Goal: Transaction & Acquisition: Purchase product/service

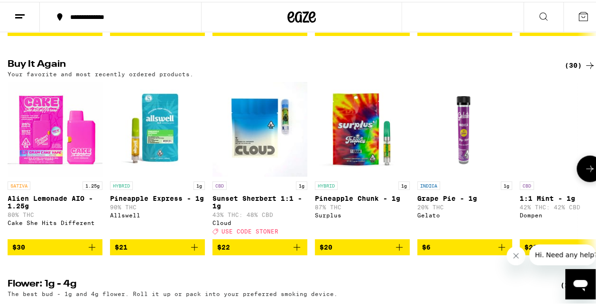
scroll to position [805, 0]
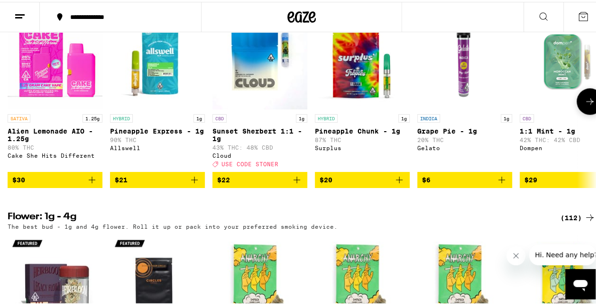
click at [195, 184] on icon "Add to bag" at bounding box center [194, 177] width 11 height 11
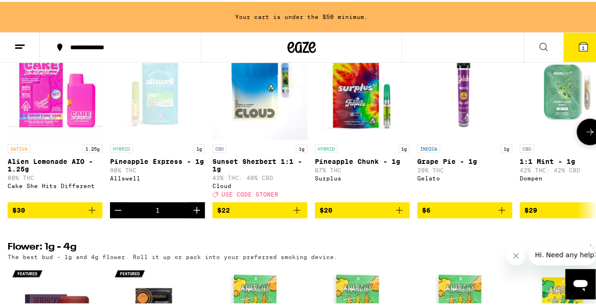
scroll to position [836, 0]
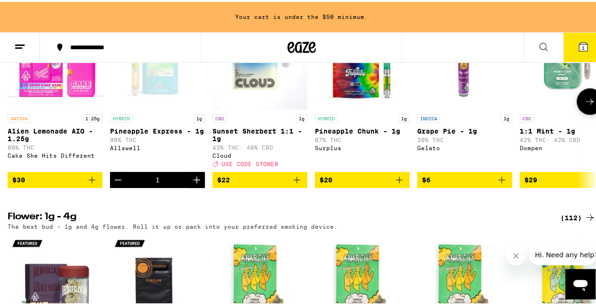
click at [296, 184] on icon "Add to bag" at bounding box center [296, 177] width 11 height 11
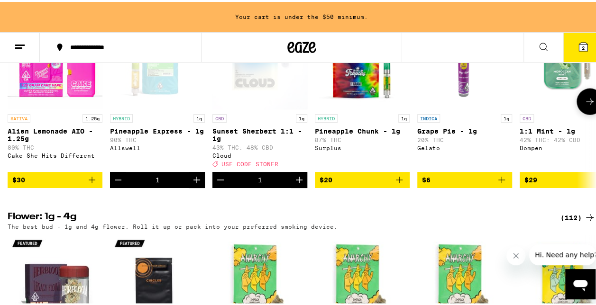
click at [586, 103] on icon at bounding box center [590, 99] width 8 height 7
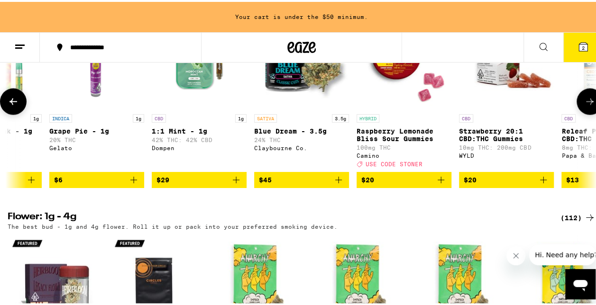
scroll to position [0, 477]
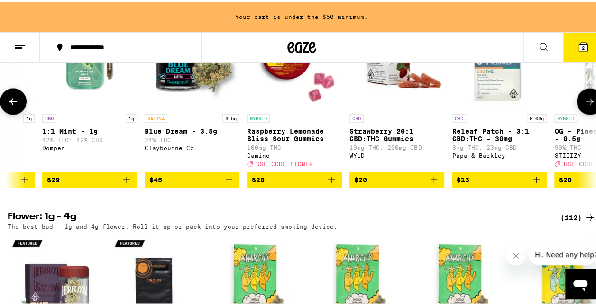
click at [331, 184] on icon "Add to bag" at bounding box center [331, 177] width 11 height 11
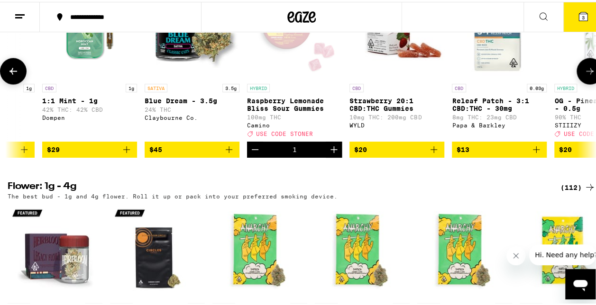
scroll to position [805, 0]
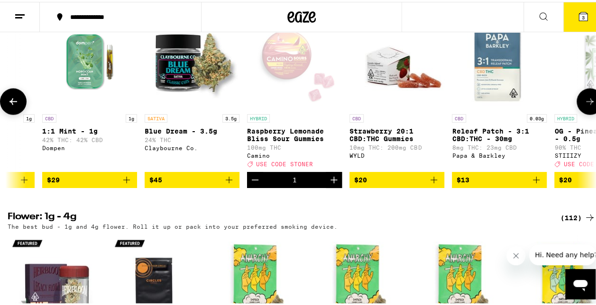
click at [584, 105] on icon at bounding box center [589, 99] width 11 height 11
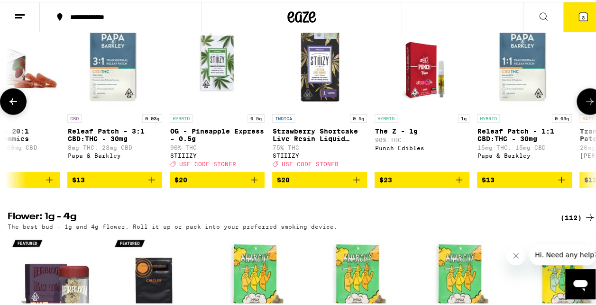
scroll to position [0, 954]
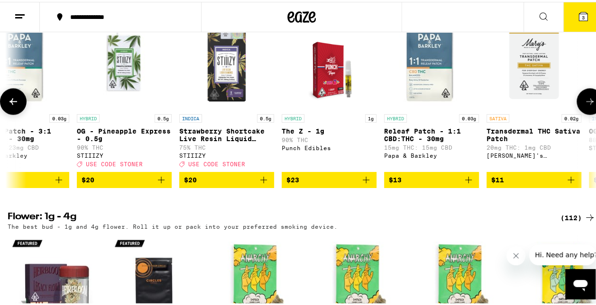
click at [584, 105] on icon at bounding box center [589, 99] width 11 height 11
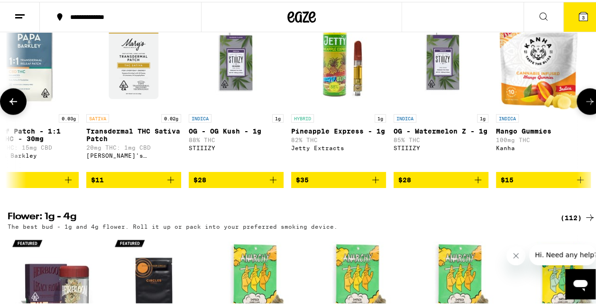
scroll to position [0, 1432]
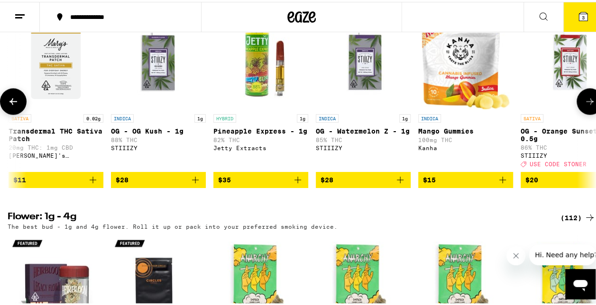
click at [503, 184] on icon "Add to bag" at bounding box center [502, 177] width 11 height 11
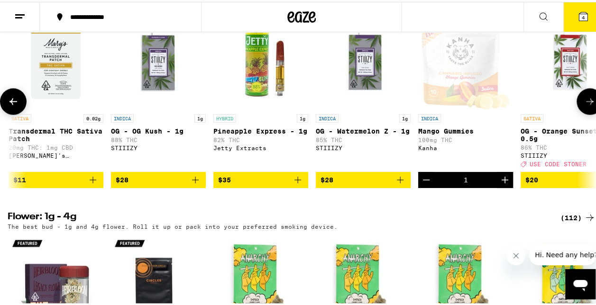
click at [584, 105] on icon at bounding box center [589, 99] width 11 height 11
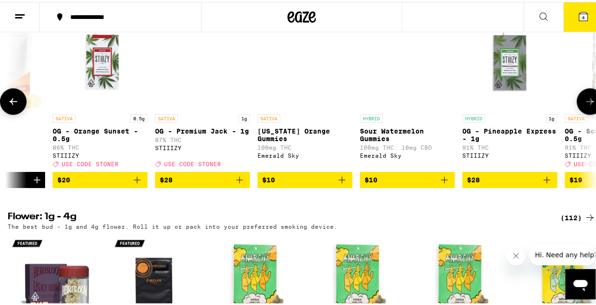
scroll to position [0, 1909]
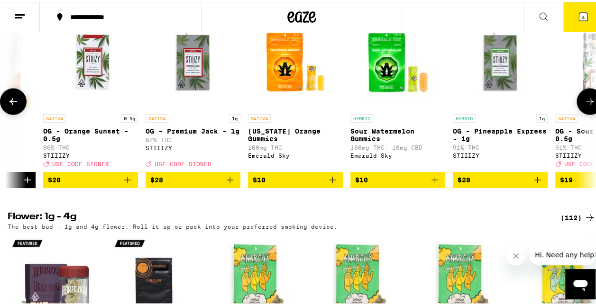
click at [15, 103] on icon at bounding box center [13, 99] width 8 height 7
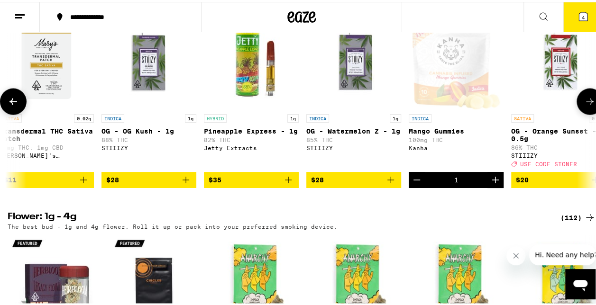
scroll to position [0, 1432]
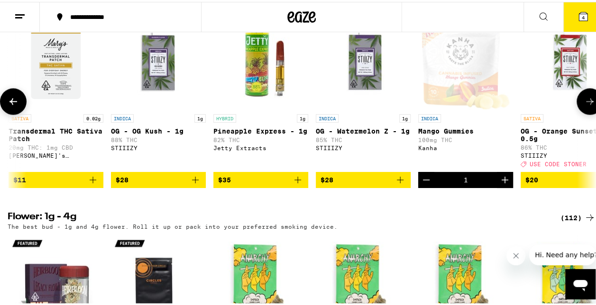
click at [15, 103] on icon at bounding box center [13, 99] width 8 height 7
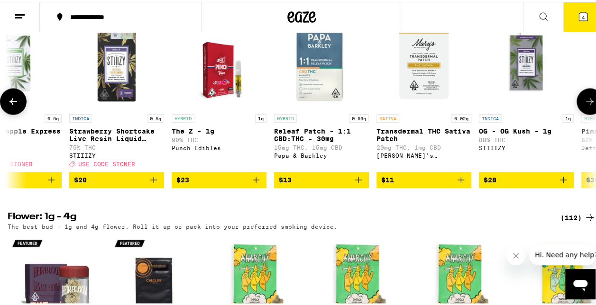
scroll to position [0, 955]
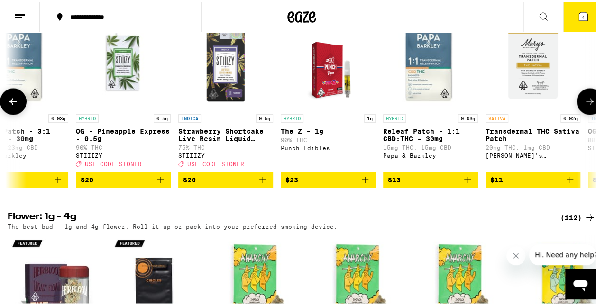
click at [15, 103] on icon at bounding box center [13, 99] width 8 height 7
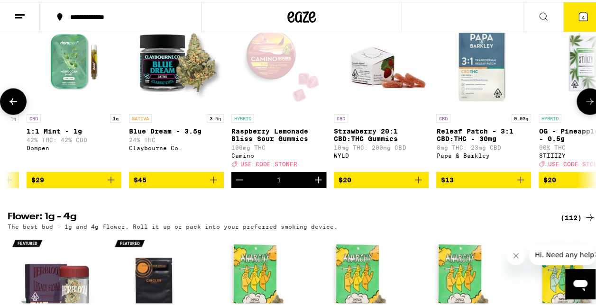
scroll to position [0, 478]
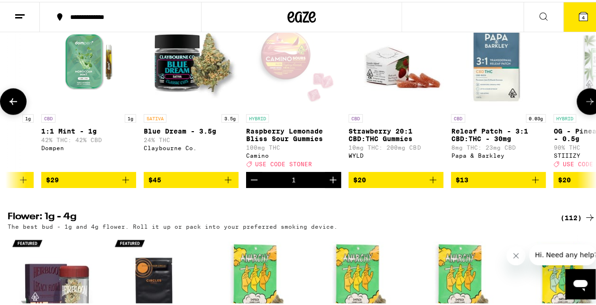
click at [586, 103] on icon at bounding box center [590, 99] width 8 height 7
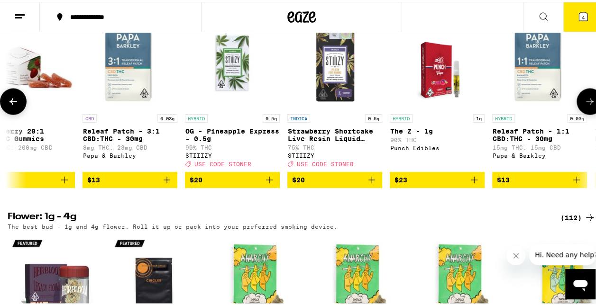
scroll to position [0, 955]
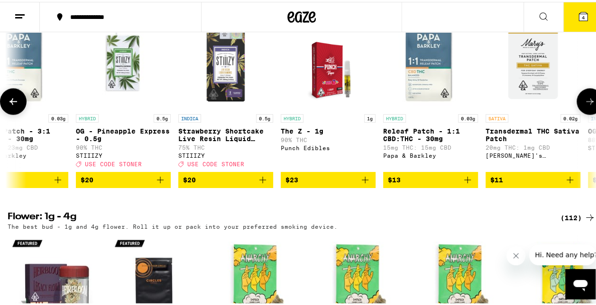
click at [586, 103] on icon at bounding box center [590, 99] width 8 height 7
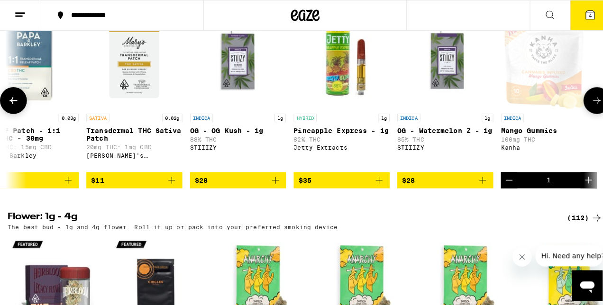
scroll to position [0, 1433]
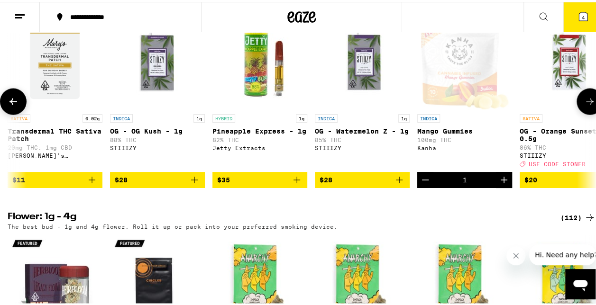
click at [429, 184] on icon "Decrement" at bounding box center [424, 177] width 11 height 11
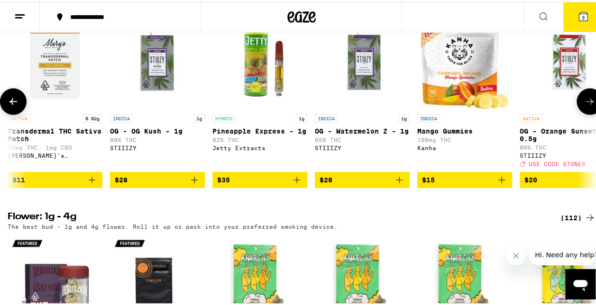
click at [502, 184] on icon "Add to bag" at bounding box center [501, 177] width 11 height 11
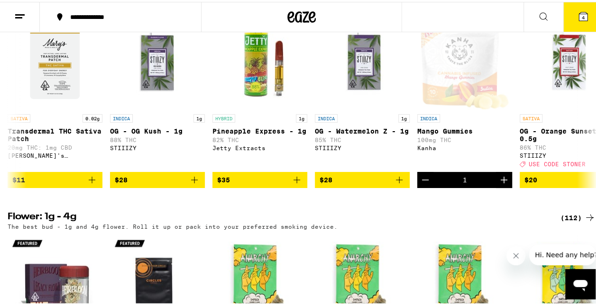
click at [580, 12] on icon at bounding box center [582, 14] width 11 height 11
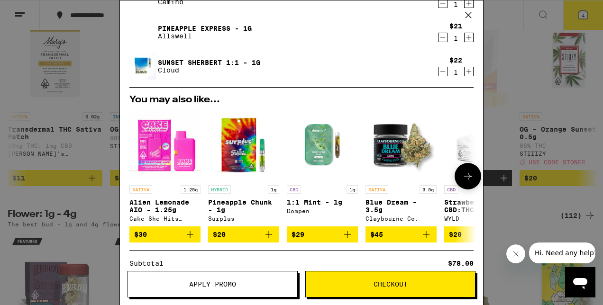
scroll to position [95, 0]
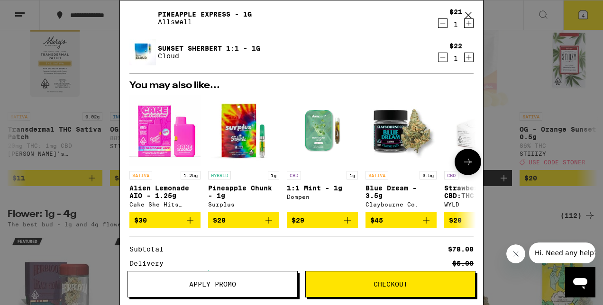
click at [346, 222] on icon "Add to bag" at bounding box center [347, 220] width 11 height 11
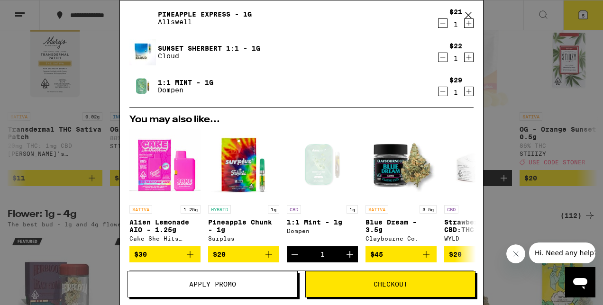
click at [389, 286] on span "Checkout" at bounding box center [390, 284] width 34 height 7
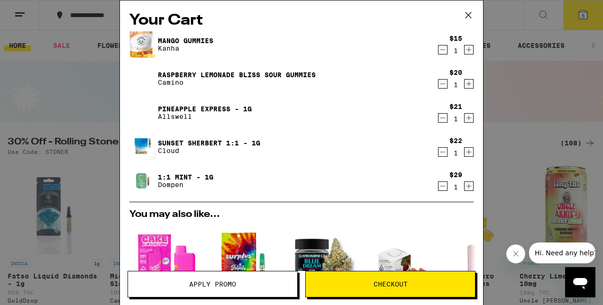
click at [438, 89] on icon "Decrement" at bounding box center [442, 83] width 9 height 11
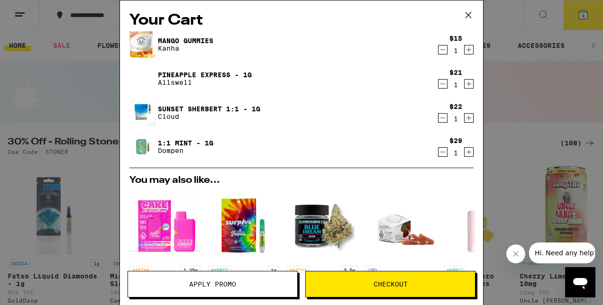
click at [226, 285] on span "Apply Promo" at bounding box center [212, 284] width 47 height 7
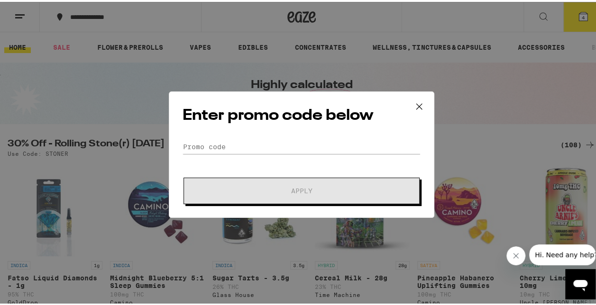
click at [218, 163] on form "Promo Code Apply" at bounding box center [301, 170] width 238 height 64
click at [215, 144] on input "Promo Code" at bounding box center [301, 145] width 238 height 14
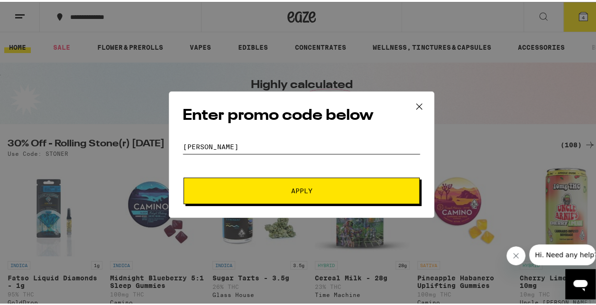
type input "stoner"
click at [276, 198] on button "Apply" at bounding box center [301, 189] width 236 height 27
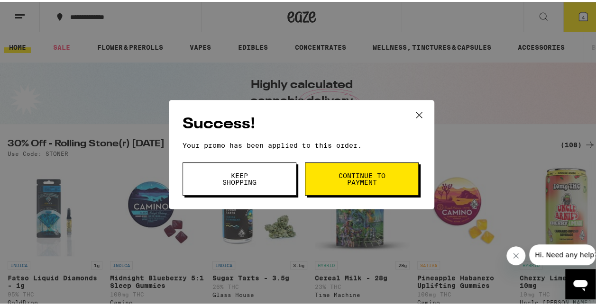
click at [382, 189] on button "Continue to payment" at bounding box center [362, 177] width 114 height 33
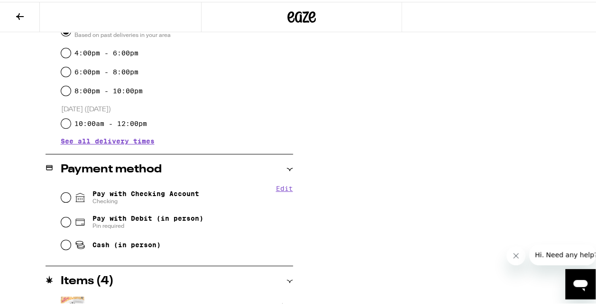
scroll to position [332, 0]
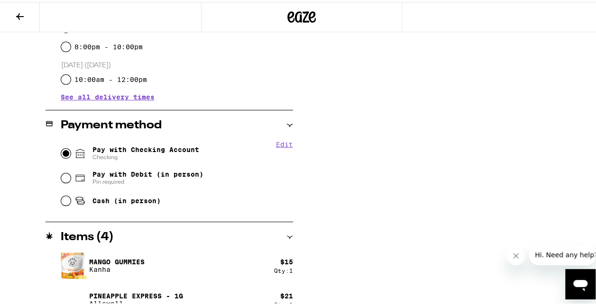
click at [64, 152] on input "Pay with Checking Account Checking" at bounding box center [65, 151] width 9 height 9
radio input "true"
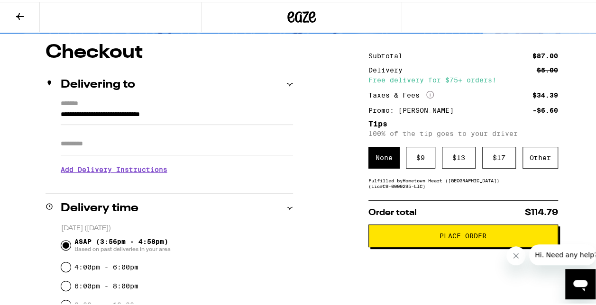
scroll to position [95, 0]
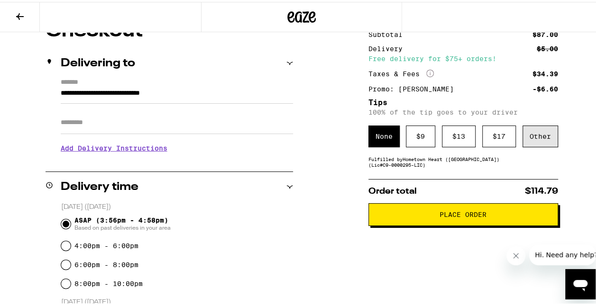
click at [535, 139] on div "Other" at bounding box center [540, 135] width 36 height 22
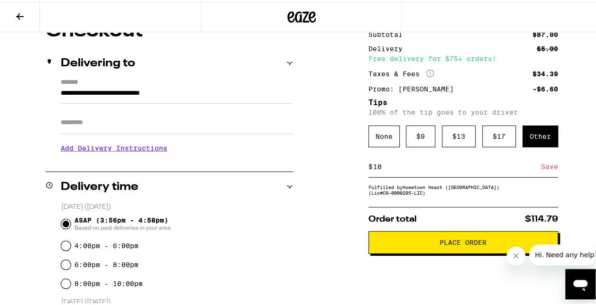
type input "10"
click at [544, 169] on div "Save" at bounding box center [549, 164] width 17 height 21
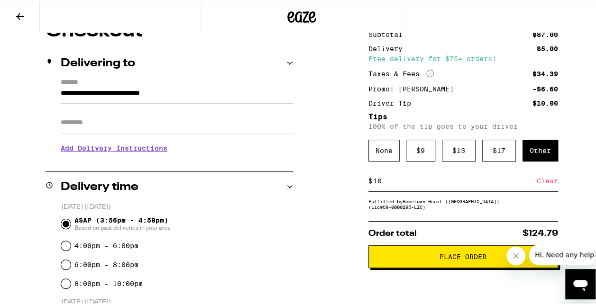
click at [534, 152] on div "Other" at bounding box center [540, 149] width 36 height 22
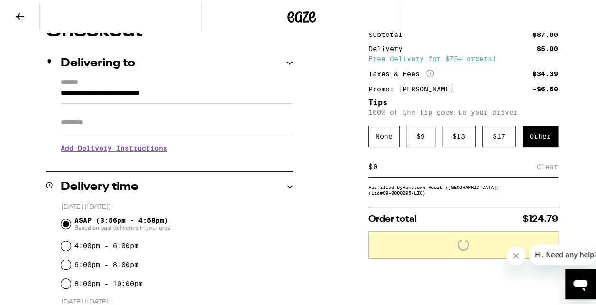
click at [407, 167] on input at bounding box center [454, 165] width 164 height 9
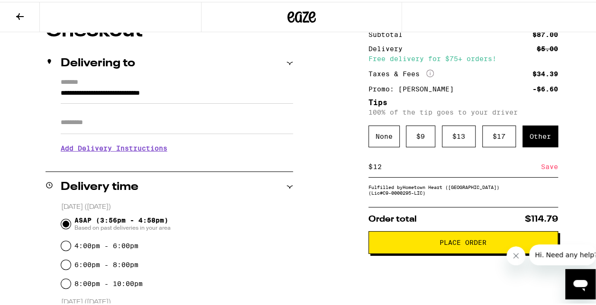
type input "12"
click at [549, 172] on div "Save" at bounding box center [549, 164] width 17 height 21
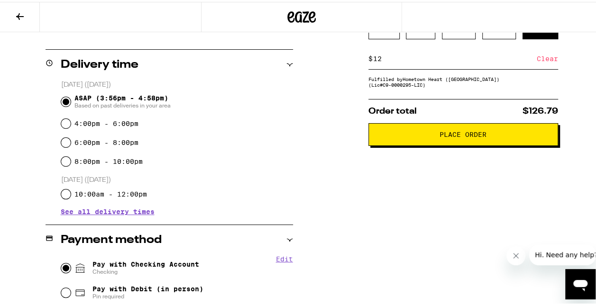
scroll to position [237, 0]
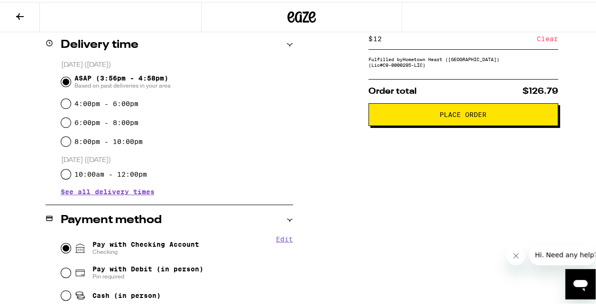
click at [471, 116] on span "Place Order" at bounding box center [462, 112] width 47 height 7
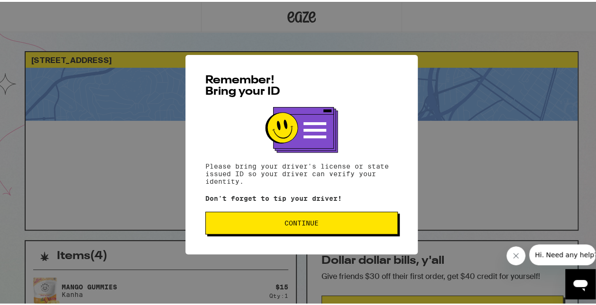
click at [317, 220] on span "Continue" at bounding box center [301, 221] width 176 height 7
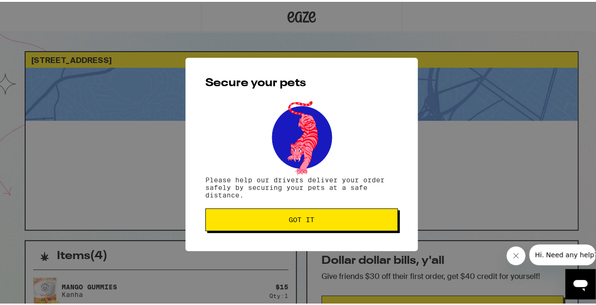
click at [317, 220] on span "Got it" at bounding box center [301, 218] width 176 height 7
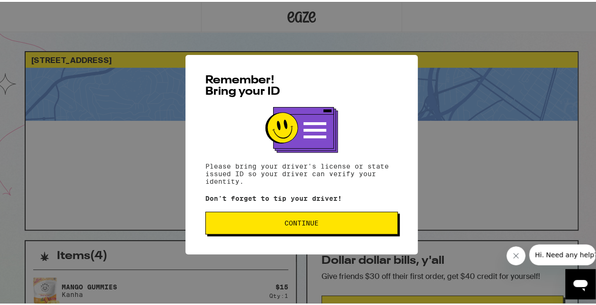
click at [326, 215] on button "Continue" at bounding box center [301, 221] width 192 height 23
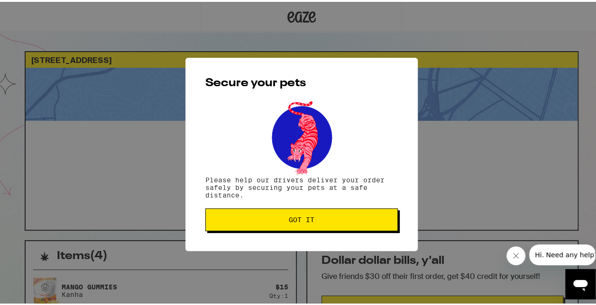
click at [326, 214] on button "Got it" at bounding box center [301, 218] width 192 height 23
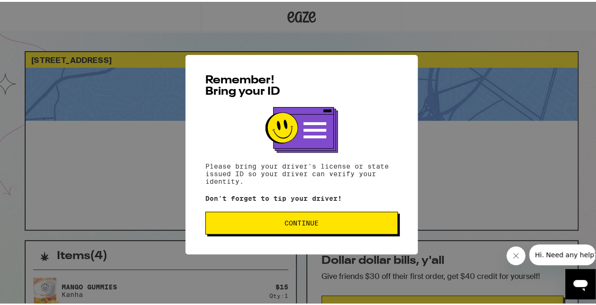
click at [284, 221] on span "Continue" at bounding box center [301, 221] width 34 height 7
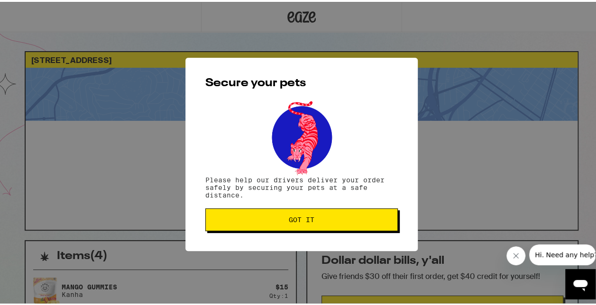
click at [282, 221] on span "Got it" at bounding box center [301, 218] width 176 height 7
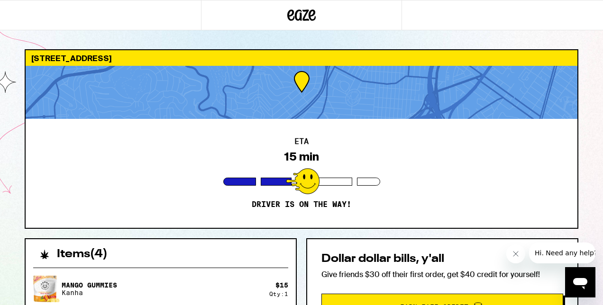
click at [85, 121] on div "ETA 15 min Driver is on the way!" at bounding box center [302, 173] width 552 height 109
drag, startPoint x: 312, startPoint y: 41, endPoint x: 316, endPoint y: 45, distance: 5.4
click at [317, 45] on div "271 Laidley St San Francisco 94131 ETA 15 min Driver is on the way! Items ( 4 )…" at bounding box center [301, 281] width 603 height 562
click at [388, 17] on div at bounding box center [301, 15] width 201 height 30
click at [556, 13] on div at bounding box center [301, 15] width 603 height 30
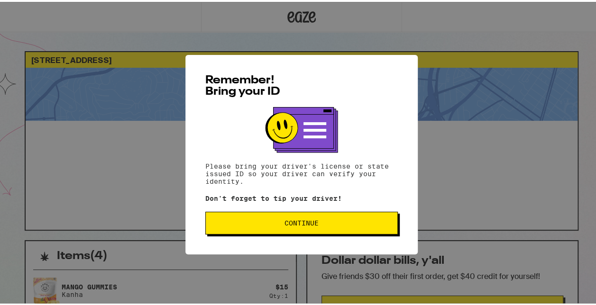
click at [272, 228] on button "Continue" at bounding box center [301, 221] width 192 height 23
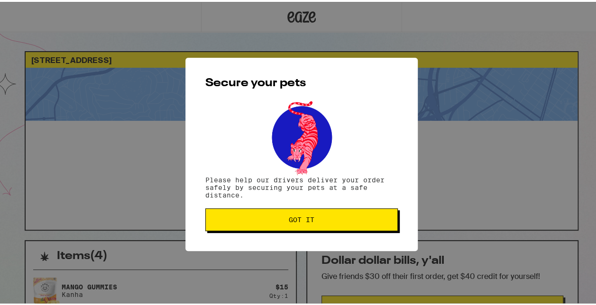
click at [272, 228] on button "Got it" at bounding box center [301, 218] width 192 height 23
